Goal: Navigation & Orientation: Find specific page/section

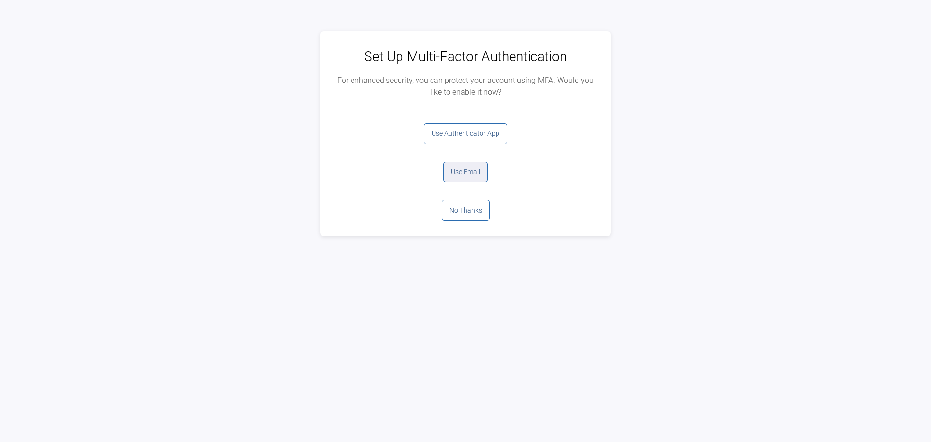
click at [465, 173] on button "Use Email" at bounding box center [465, 172] width 45 height 21
click at [467, 134] on button "Log Out" at bounding box center [465, 133] width 39 height 21
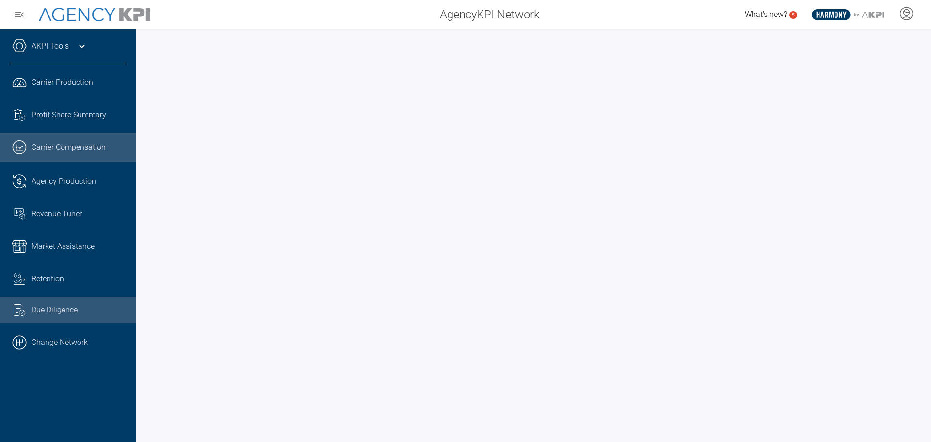
click at [71, 323] on link "Common File Text Check Streamline Icon: https://streamlinehq.com Due Diligence" at bounding box center [68, 310] width 136 height 26
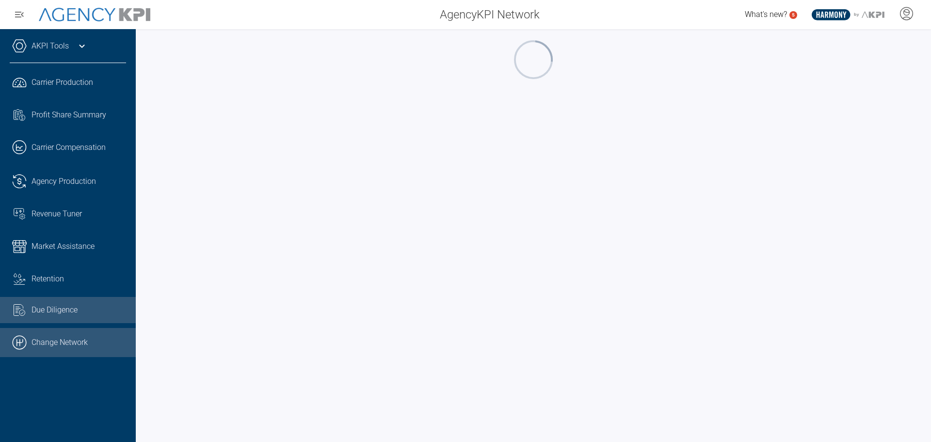
click at [69, 340] on link ".cls-1{fill:none;stroke:#000;stroke-linecap:round;stroke-linejoin:round;stroke-…" at bounding box center [68, 342] width 136 height 29
